Goal: Navigation & Orientation: Find specific page/section

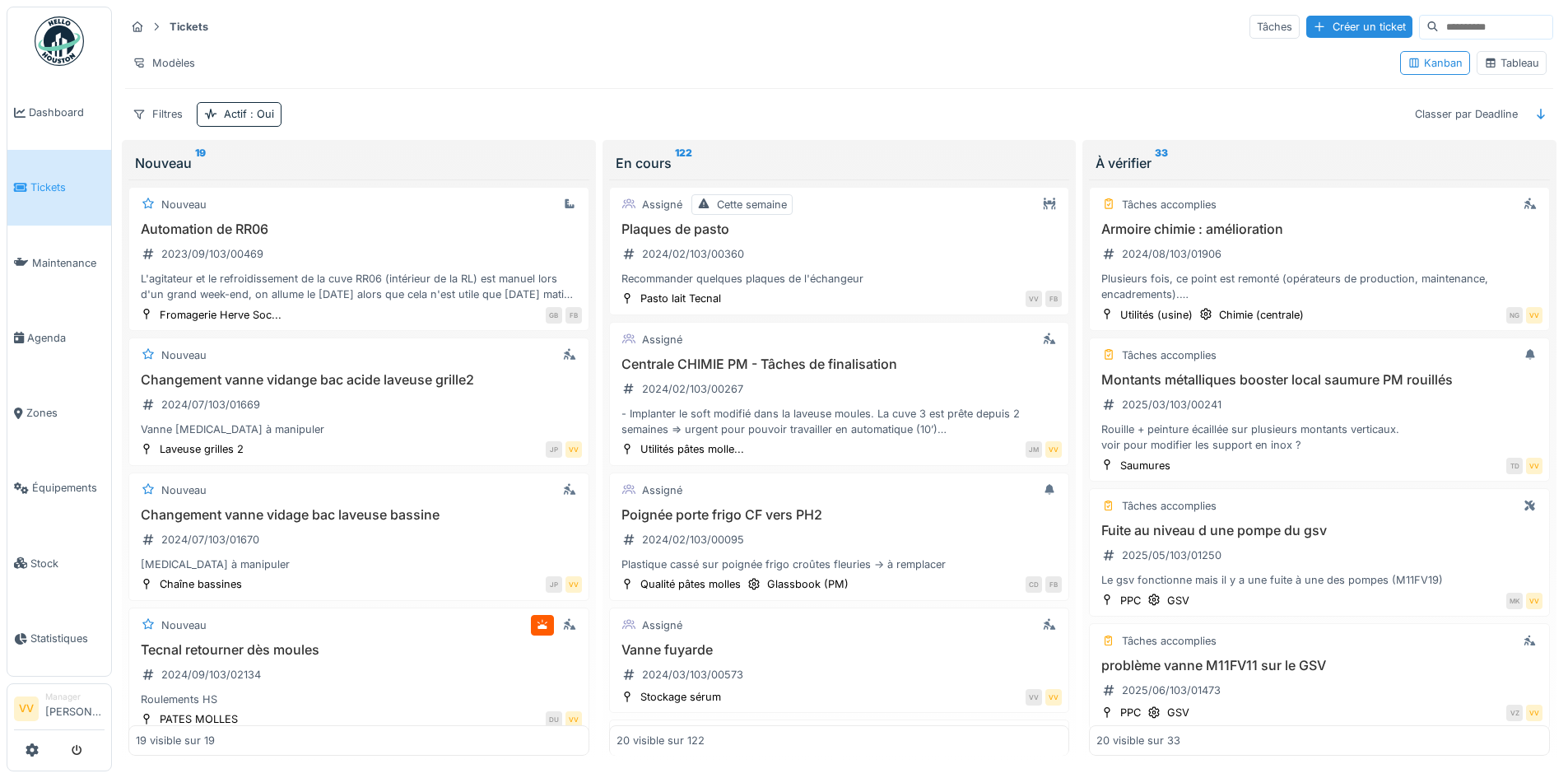
scroll to position [2365, 0]
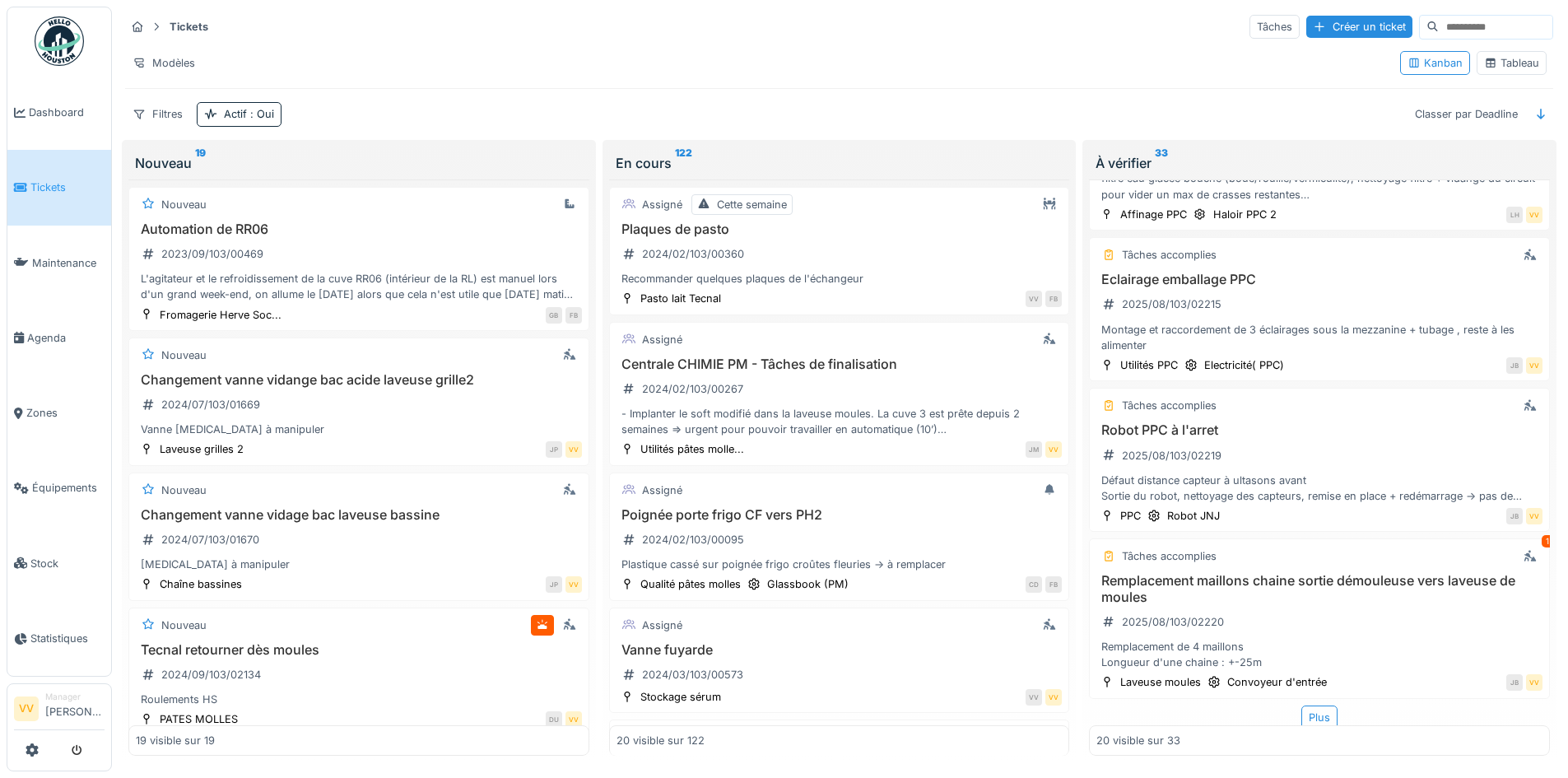
click at [30, 189] on span "Tickets" at bounding box center [67, 187] width 75 height 16
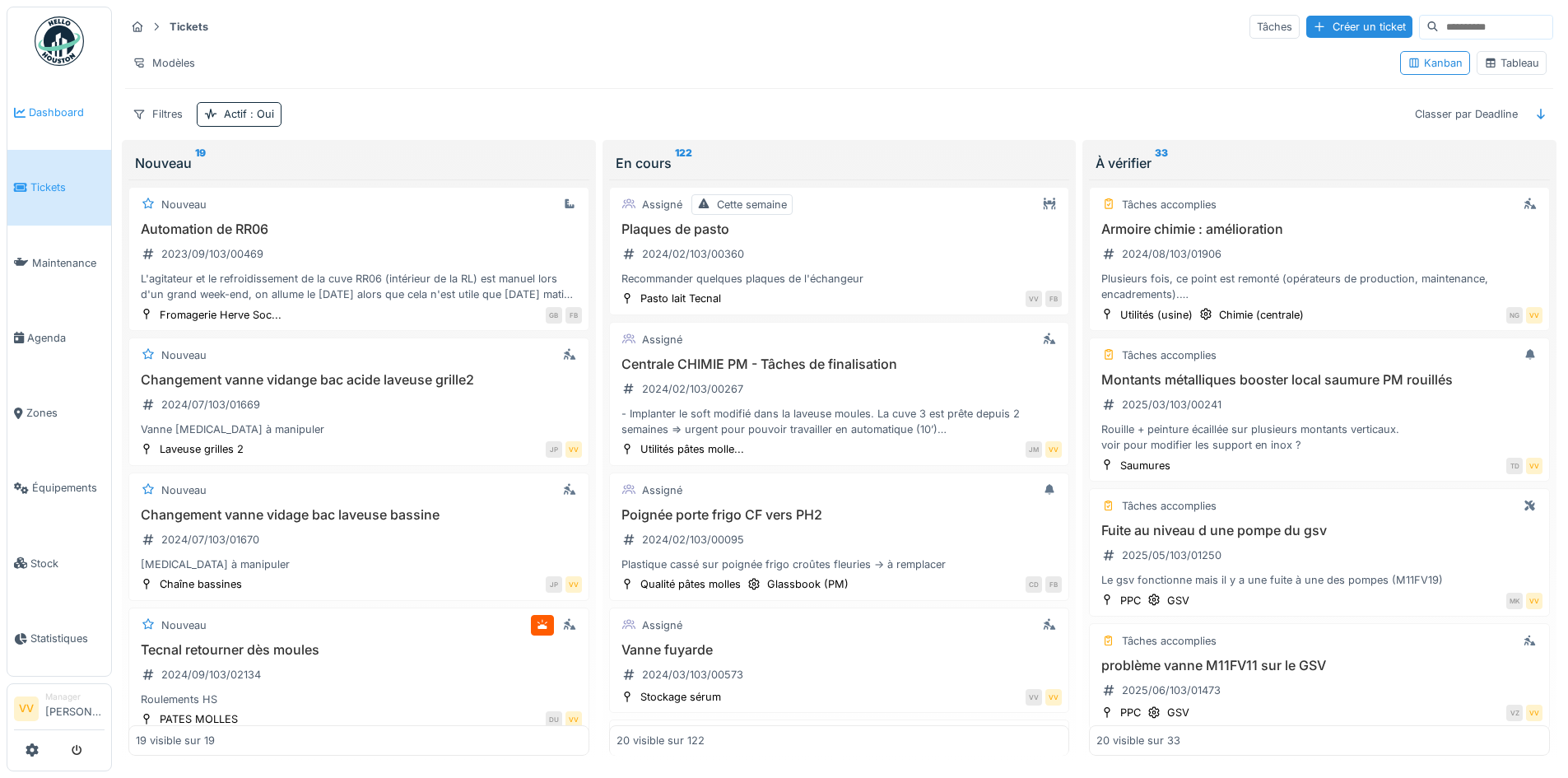
click at [61, 116] on span "Dashboard" at bounding box center [67, 112] width 75 height 16
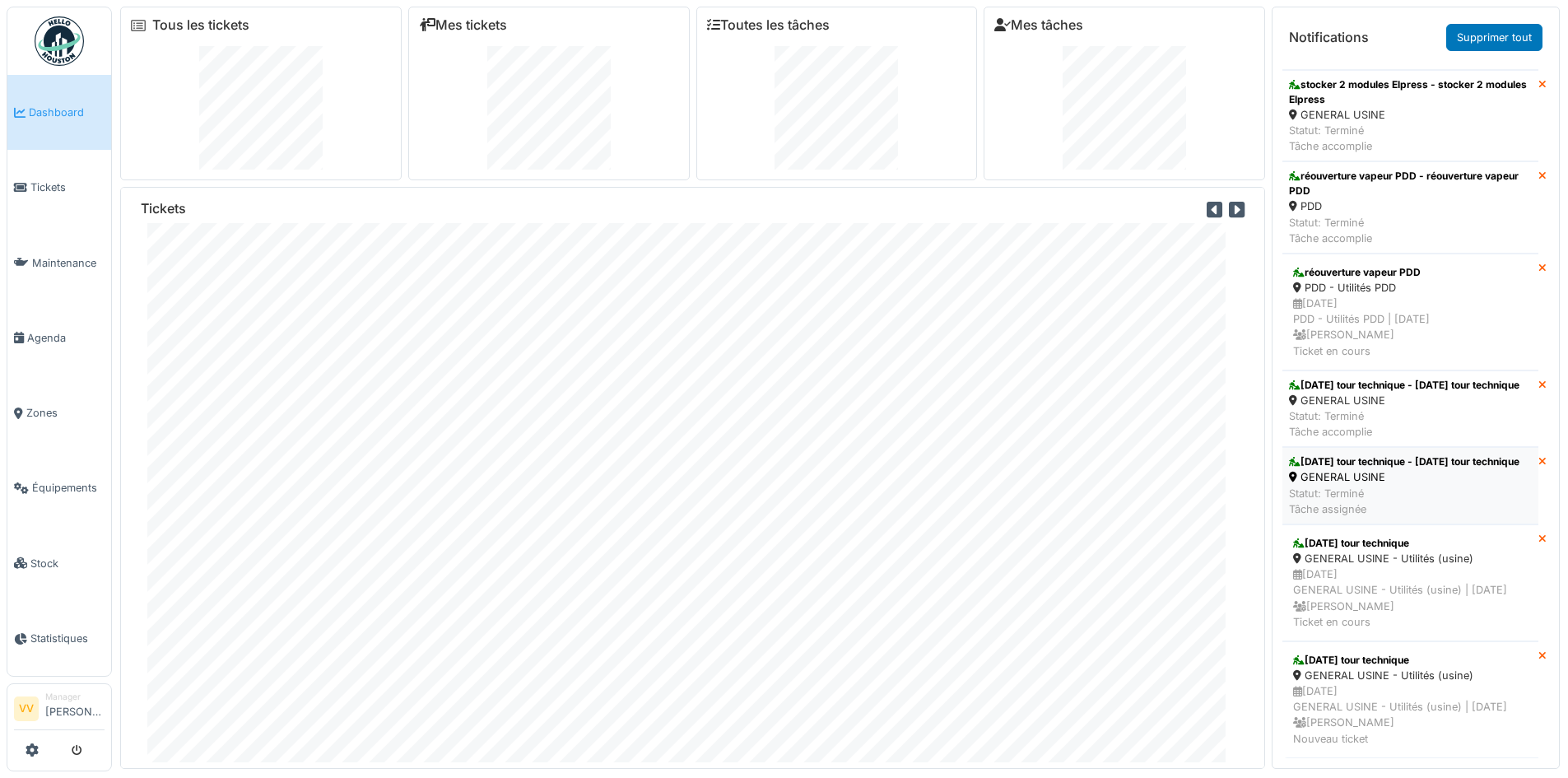
scroll to position [5554, 0]
click at [37, 180] on span "Tickets" at bounding box center [67, 187] width 75 height 16
